Goal: Find contact information: Find contact information

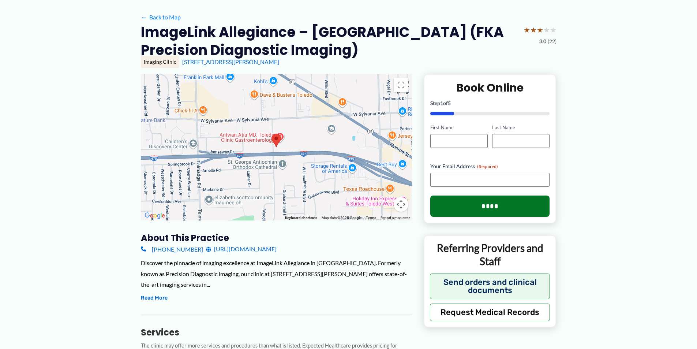
scroll to position [110, 0]
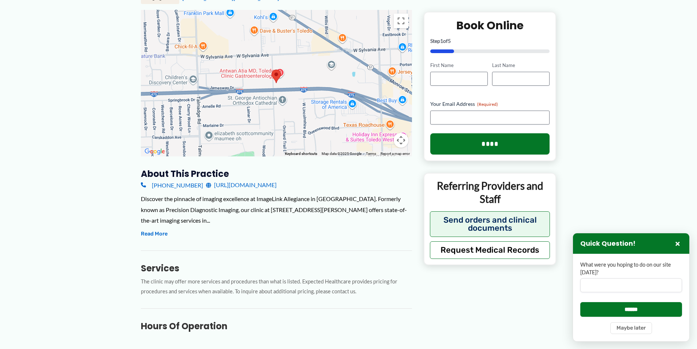
click at [147, 229] on div "Discover the pinnacle of imaging excellence at ImageLink Allegiance in [GEOGRAP…" at bounding box center [276, 215] width 271 height 45
click at [153, 235] on button "Read More" at bounding box center [154, 233] width 27 height 9
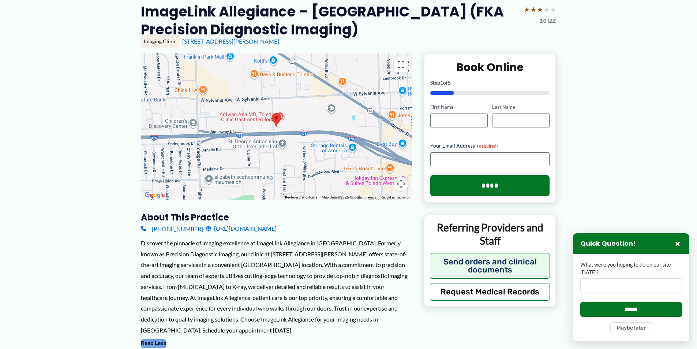
scroll to position [0, 0]
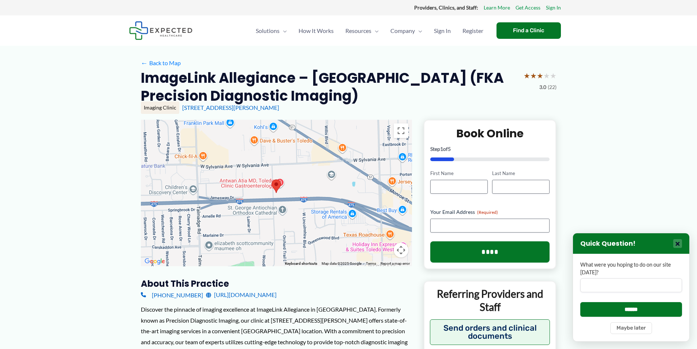
click at [677, 243] on button "×" at bounding box center [677, 243] width 9 height 9
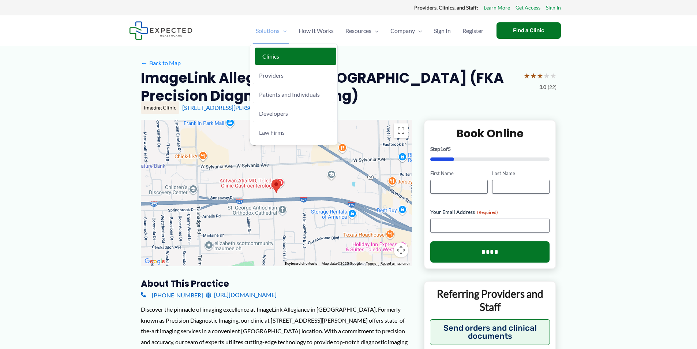
click at [289, 56] on link "Clinics" at bounding box center [295, 57] width 81 height 18
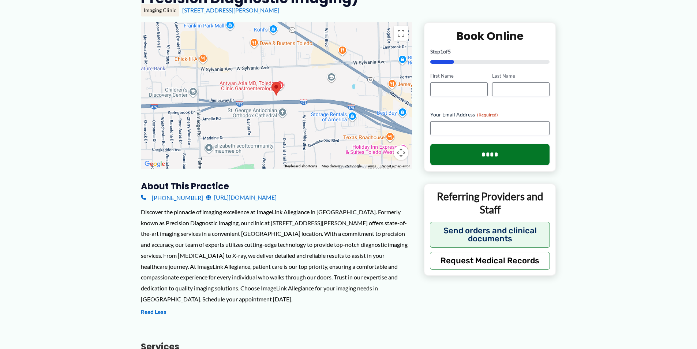
scroll to position [110, 0]
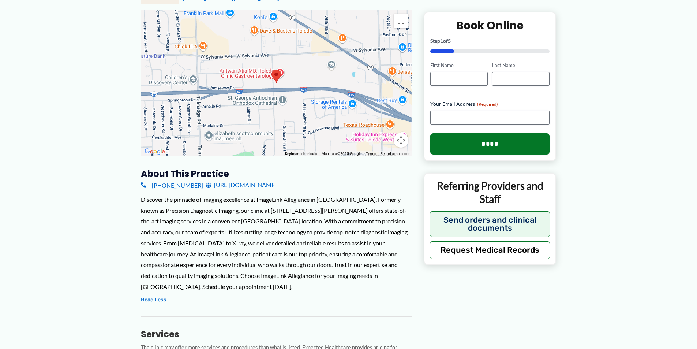
click at [271, 185] on link "[URL][DOMAIN_NAME]" at bounding box center [241, 184] width 71 height 11
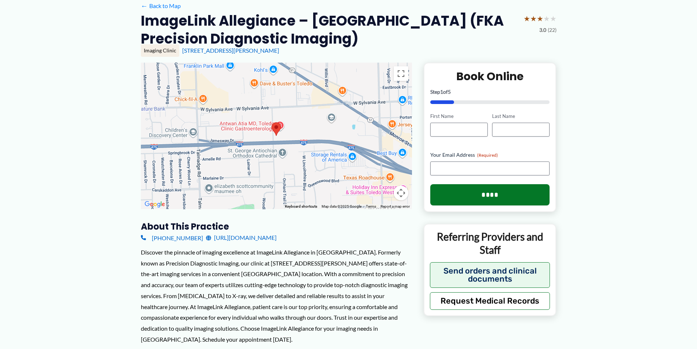
scroll to position [135, 0]
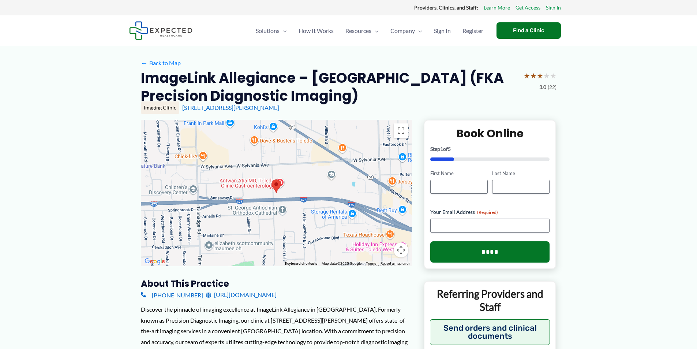
scroll to position [37, 0]
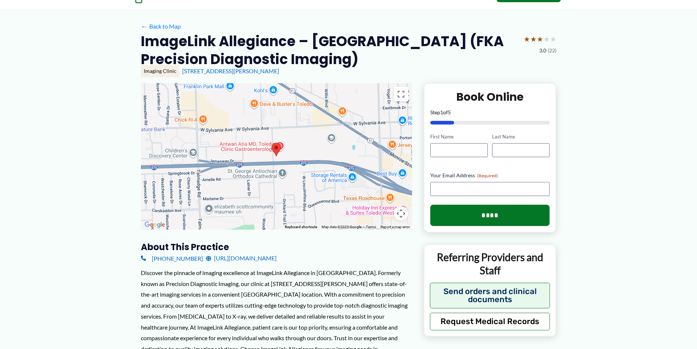
click at [362, 254] on div "[PHONE_NUMBER] [URL][DOMAIN_NAME]" at bounding box center [276, 257] width 271 height 11
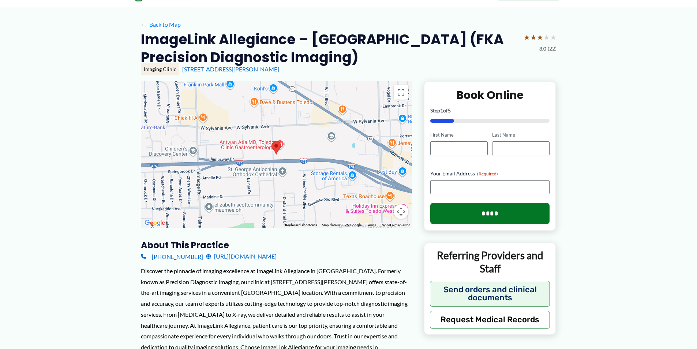
scroll to position [0, 0]
